Goal: Manage account settings

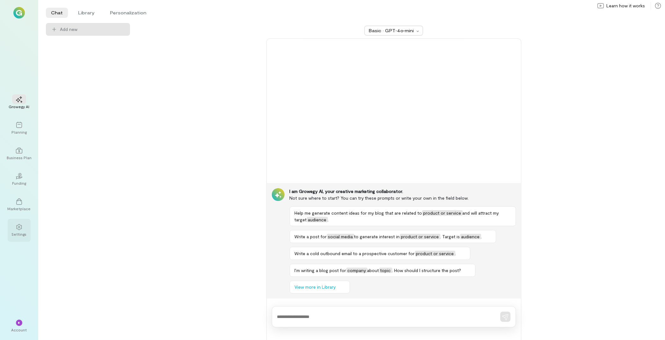
click at [25, 234] on div "Settings" at bounding box center [19, 233] width 15 height 5
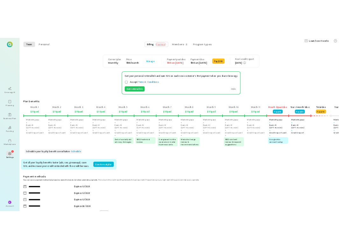
scroll to position [0, 498]
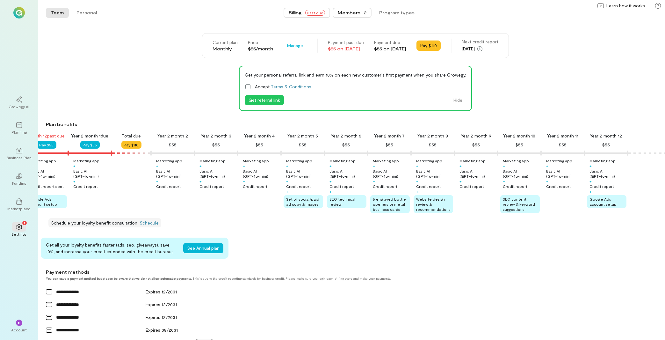
click at [351, 9] on button "Members · 2" at bounding box center [352, 13] width 39 height 10
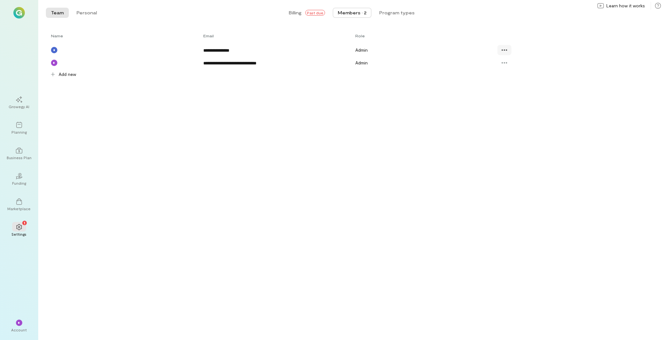
click at [504, 49] on icon at bounding box center [504, 50] width 6 height 6
click at [520, 89] on span "Resend invite" at bounding box center [527, 89] width 31 height 6
click at [18, 324] on div "*" at bounding box center [19, 322] width 6 height 6
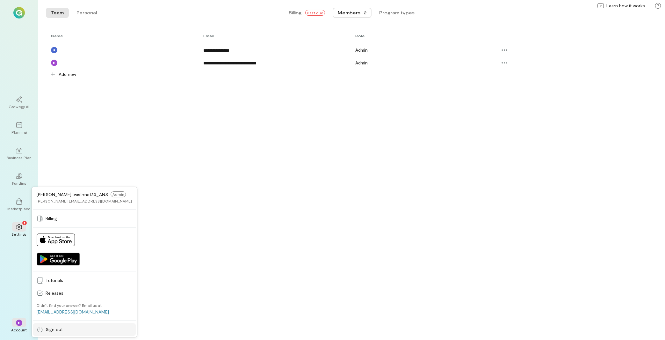
click at [58, 331] on span "Sign out" at bounding box center [89, 329] width 86 height 6
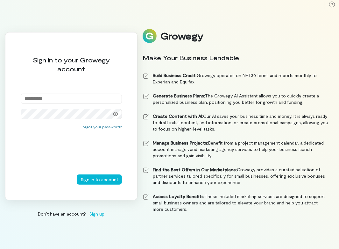
click at [61, 98] on input "email" at bounding box center [71, 99] width 101 height 10
paste input "**********"
type input "**********"
click at [106, 178] on button "Sign in to account" at bounding box center [99, 180] width 45 height 10
